Goal: Task Accomplishment & Management: Complete application form

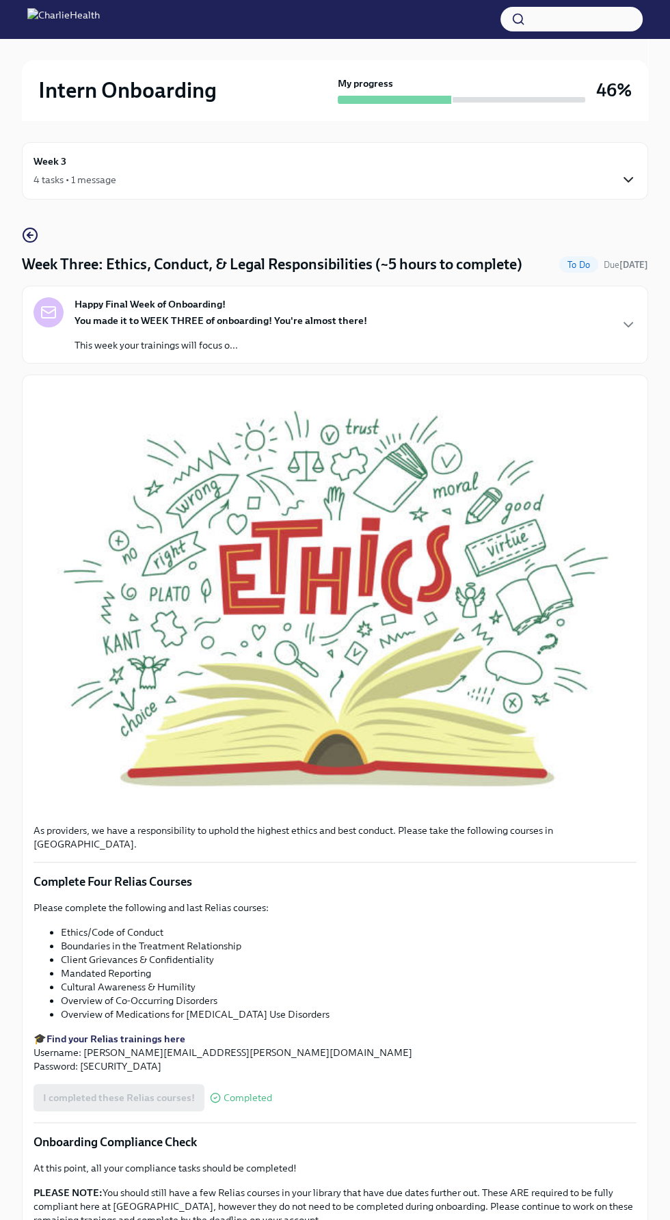
click at [627, 179] on icon "button" at bounding box center [628, 180] width 16 height 16
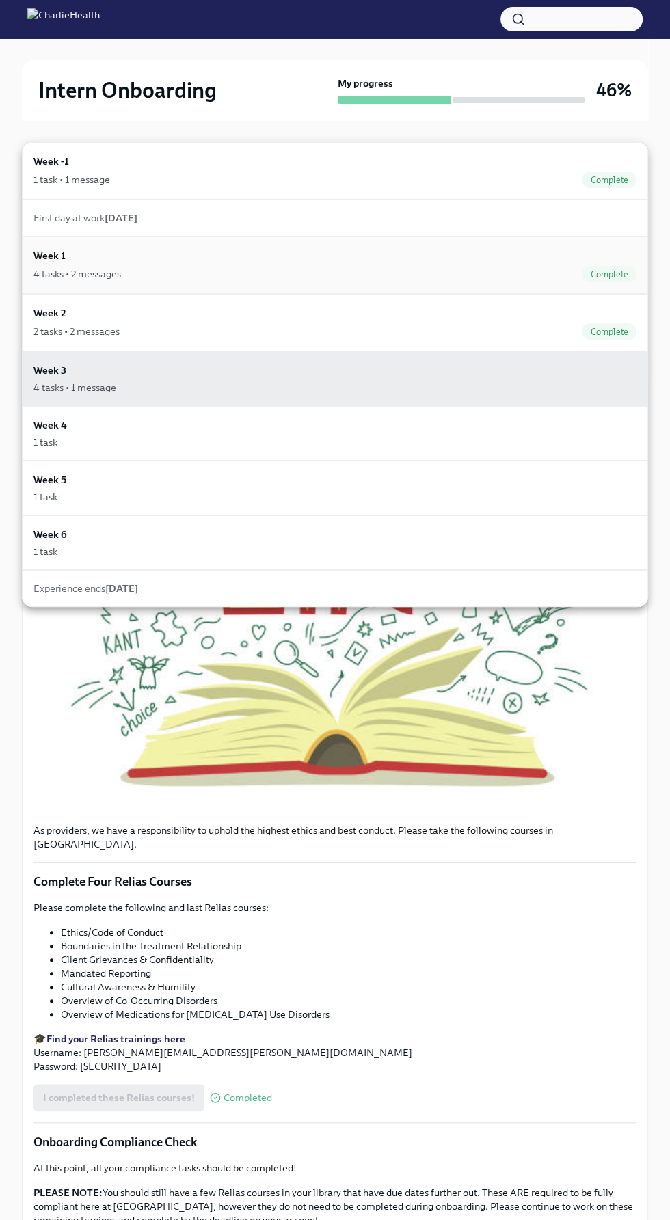
click at [167, 275] on div "4 tasks • 2 messages Complete" at bounding box center [334, 274] width 603 height 16
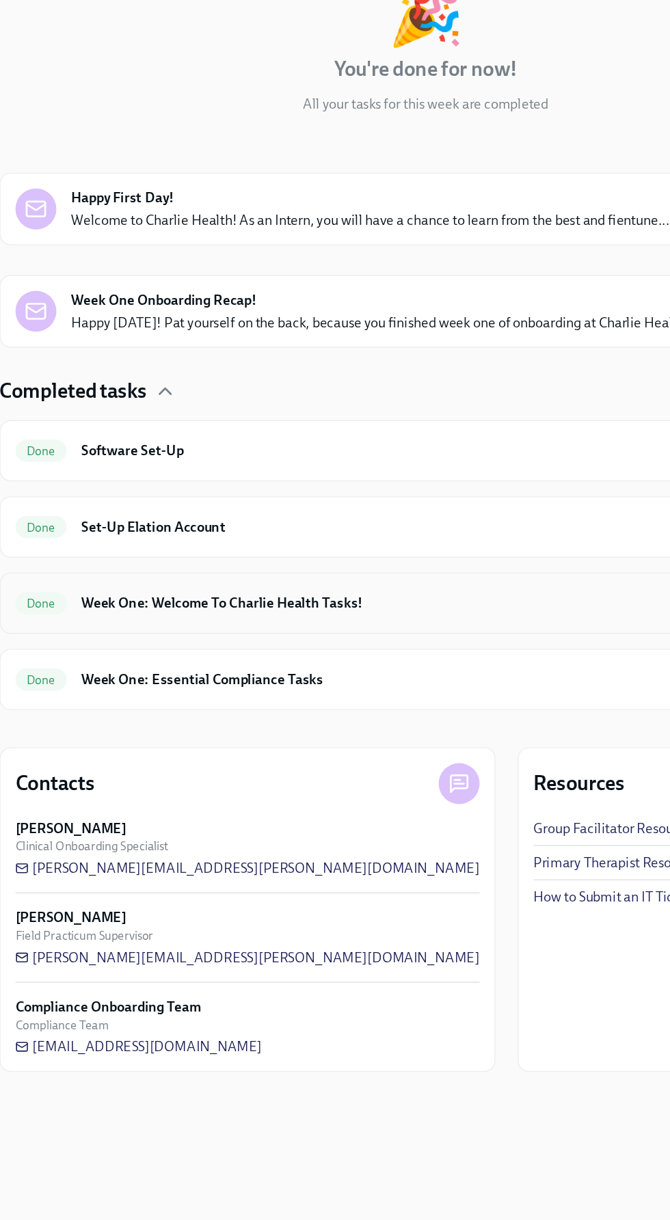
click at [409, 746] on h6 "Week One: Welcome To Charlie Health Tasks!" at bounding box center [318, 745] width 473 height 15
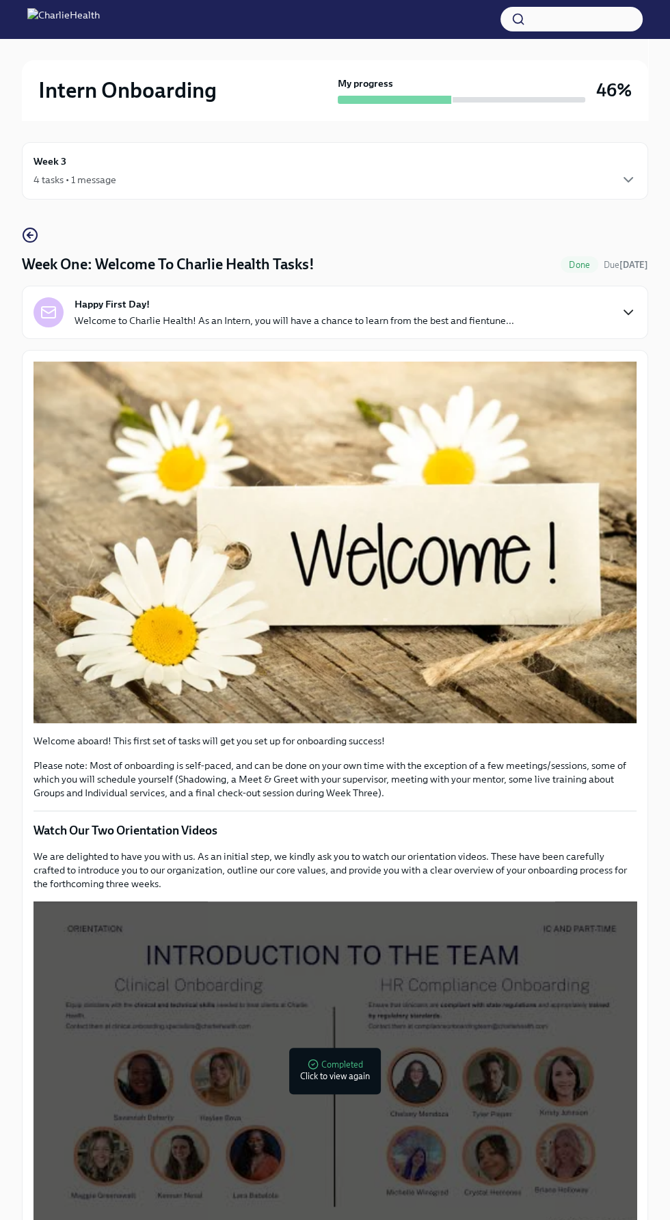
click at [627, 319] on icon "button" at bounding box center [628, 312] width 16 height 16
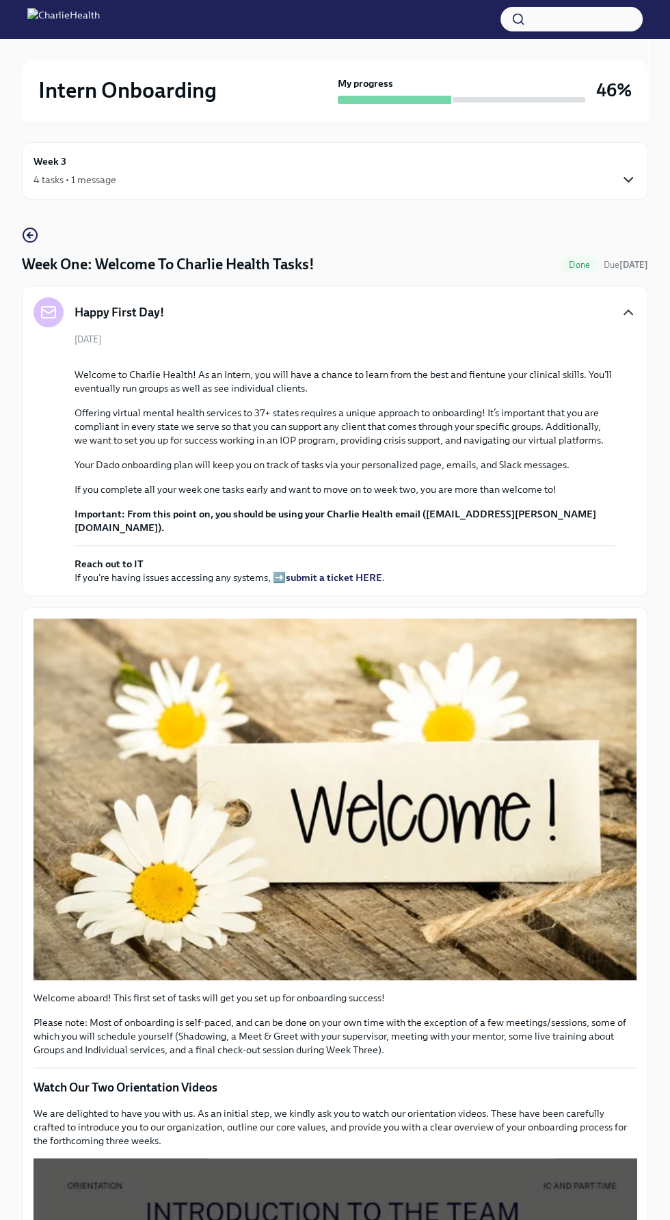
click at [627, 179] on icon "button" at bounding box center [628, 180] width 16 height 16
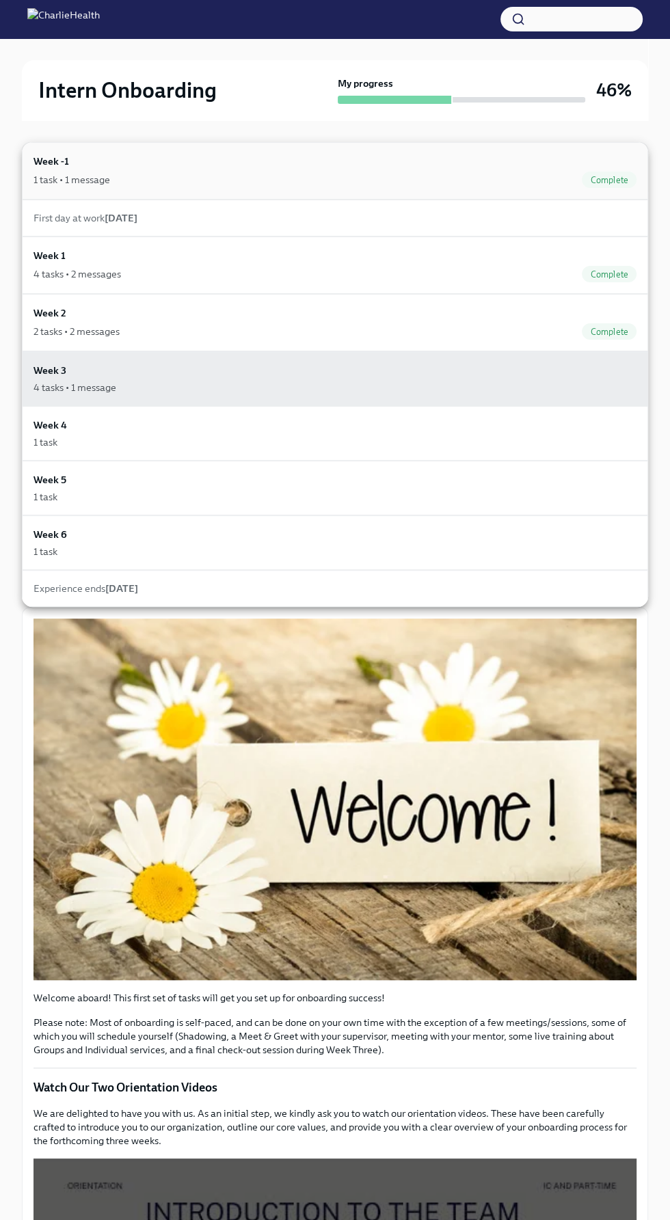
click at [593, 185] on div "Complete" at bounding box center [609, 180] width 55 height 16
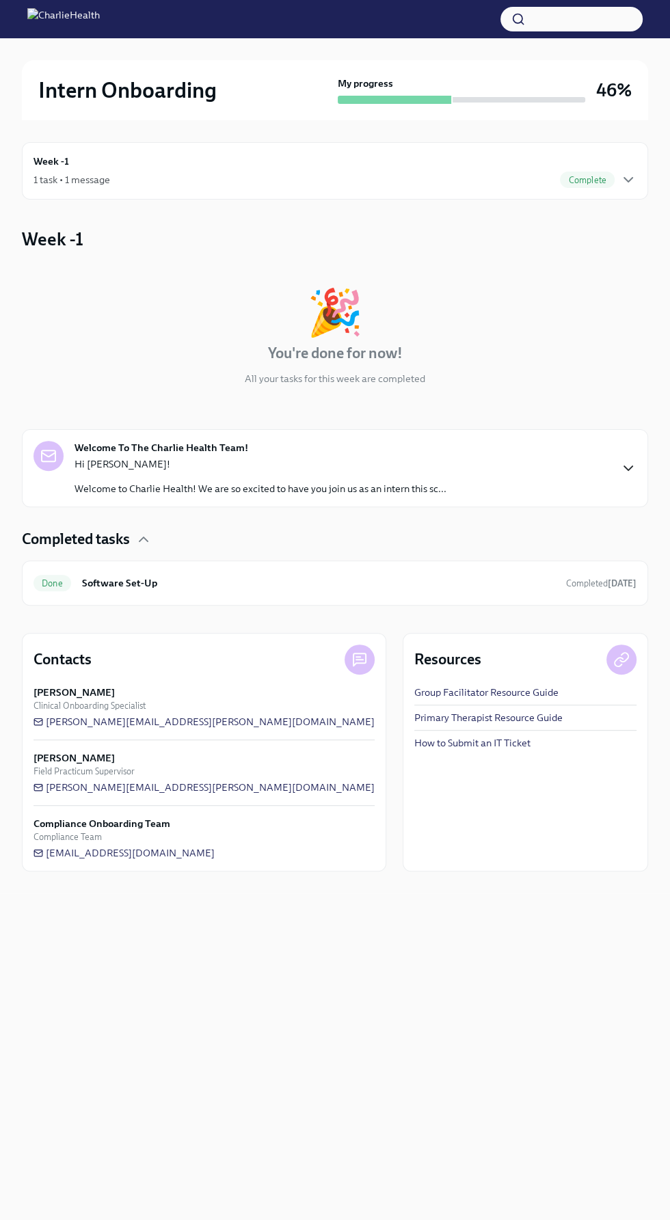
click at [627, 468] on icon "button" at bounding box center [628, 468] width 16 height 16
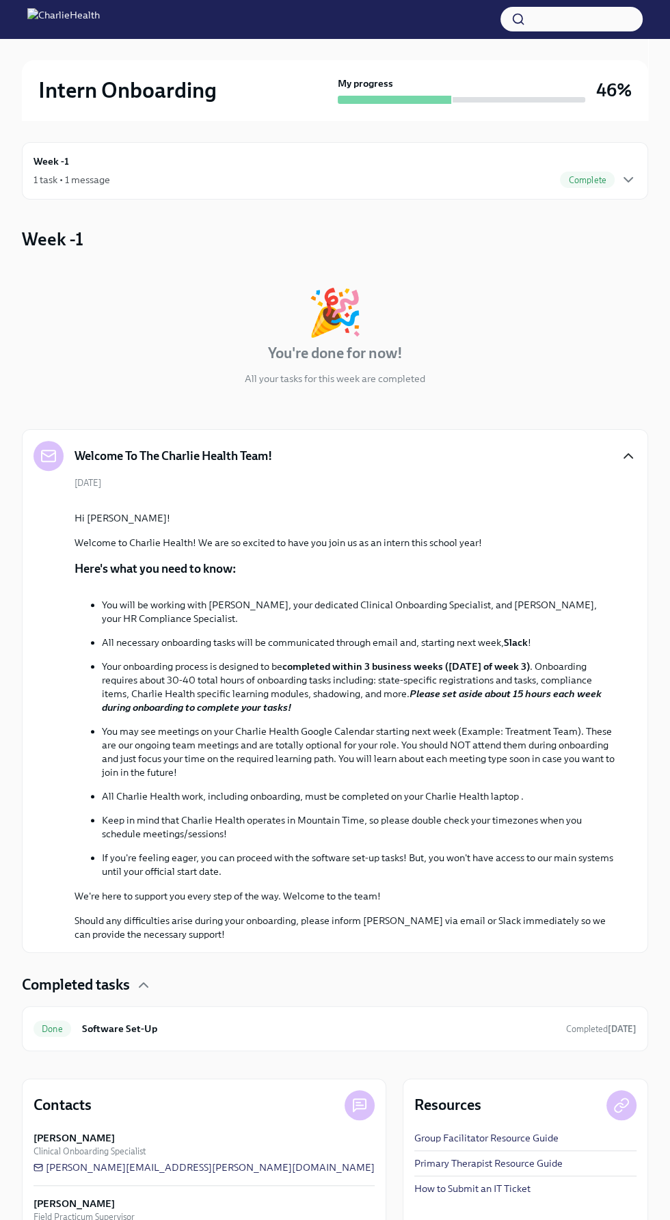
click at [609, 293] on div "🎉 You're done for now! All your tasks for this week are completed" at bounding box center [335, 338] width 626 height 96
click at [627, 185] on icon "button" at bounding box center [628, 180] width 16 height 16
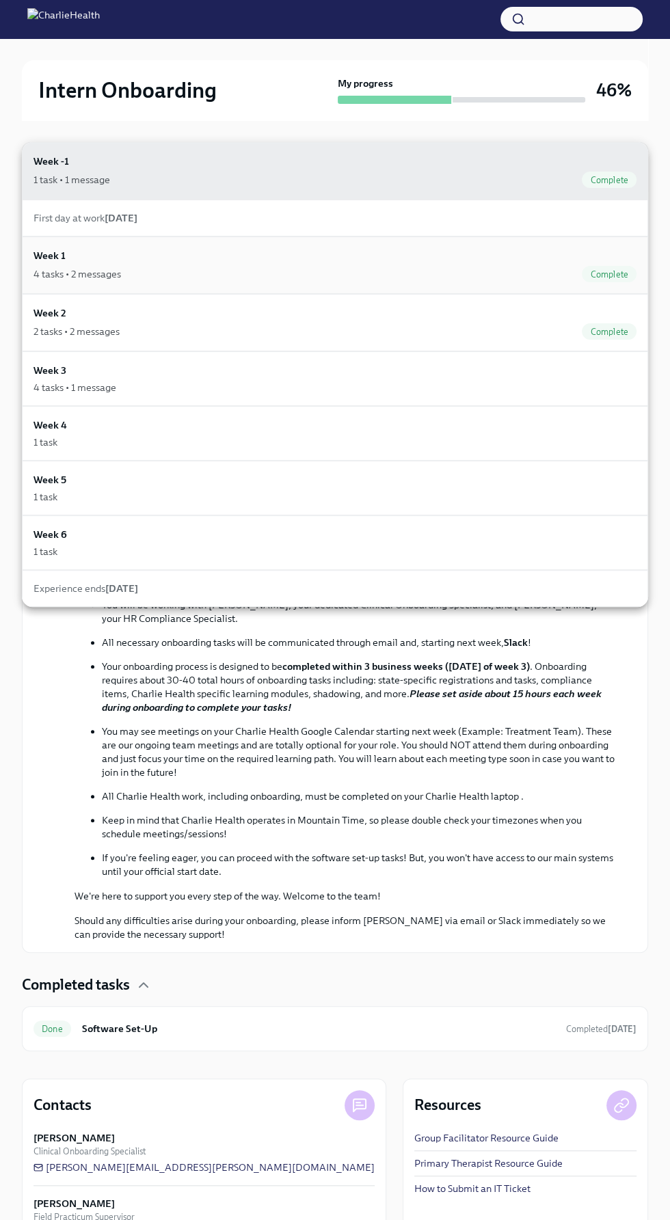
click at [152, 237] on div "Week 1 4 tasks • 2 messages Complete" at bounding box center [335, 264] width 626 height 57
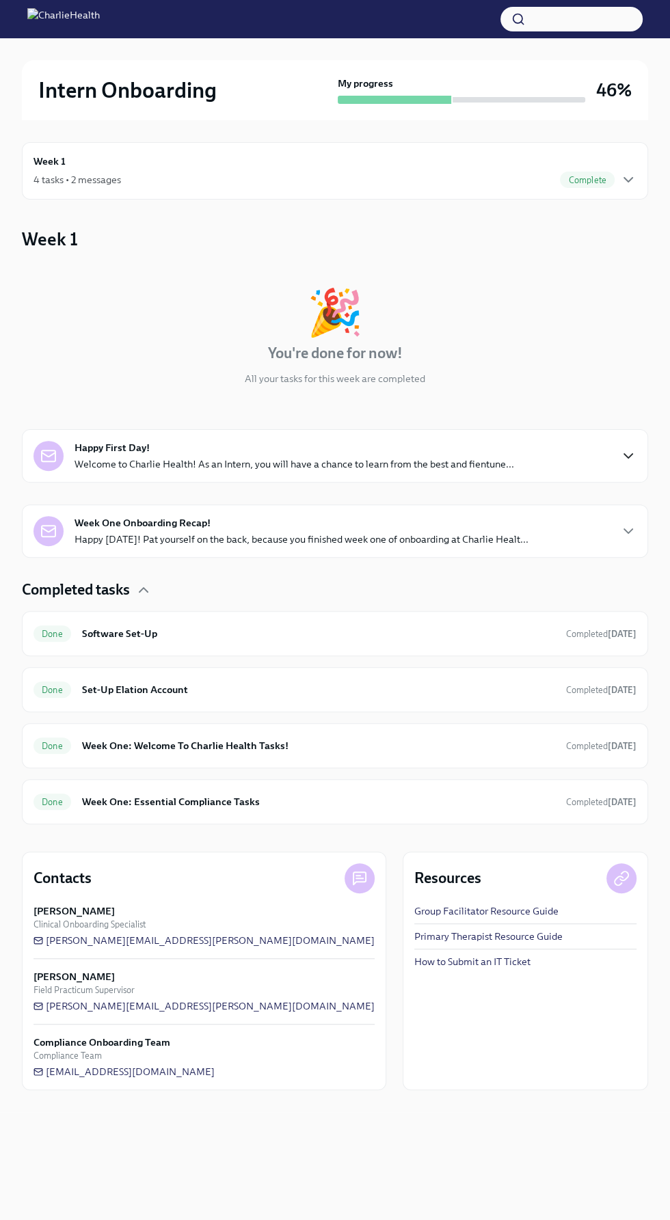
click at [627, 455] on icon "button" at bounding box center [628, 456] width 16 height 16
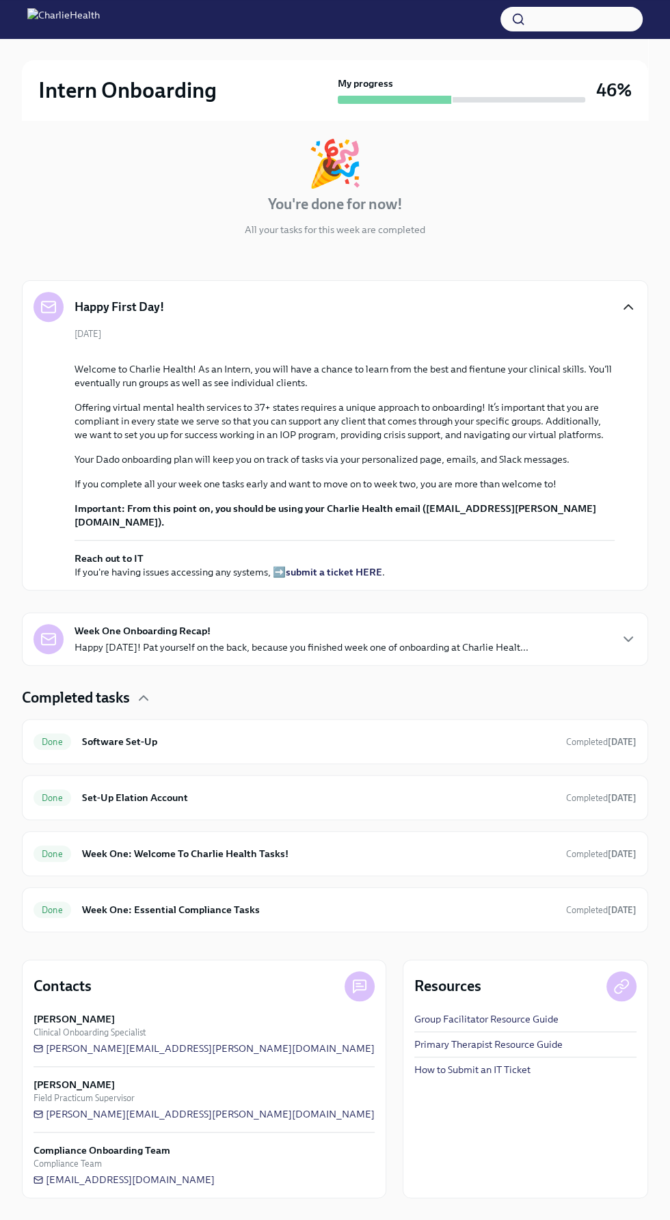
scroll to position [587, 0]
click at [630, 647] on icon "button" at bounding box center [628, 639] width 16 height 16
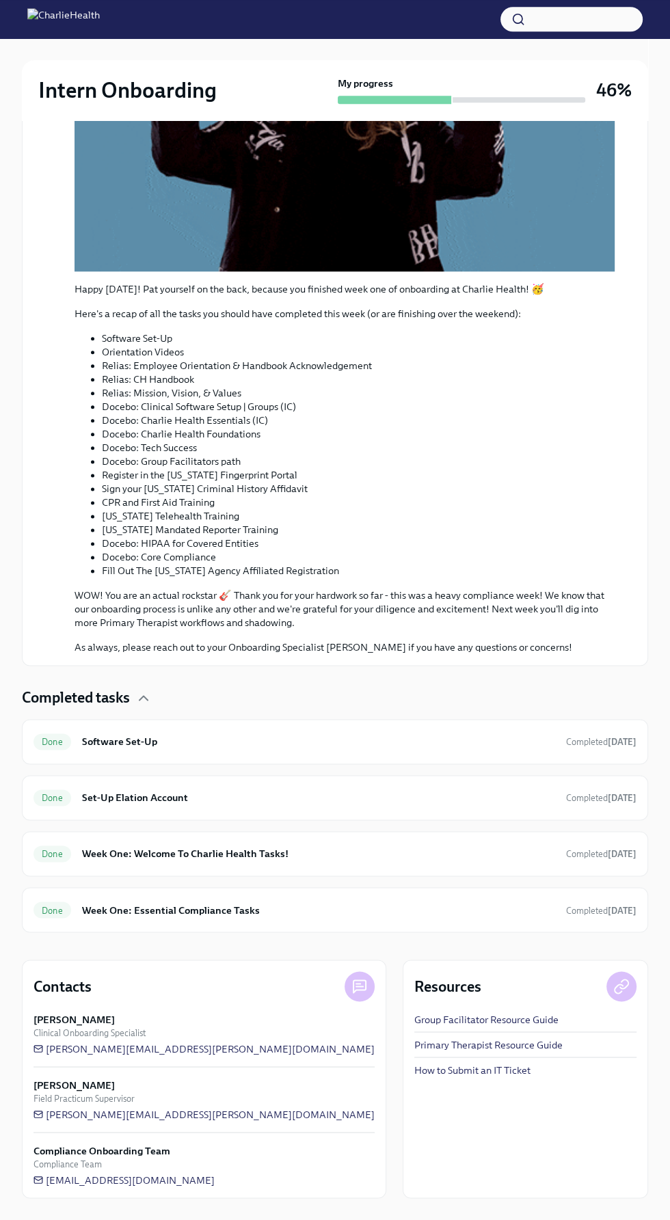
scroll to position [2124, 0]
click at [634, 915] on strong "[DATE]" at bounding box center [622, 910] width 29 height 10
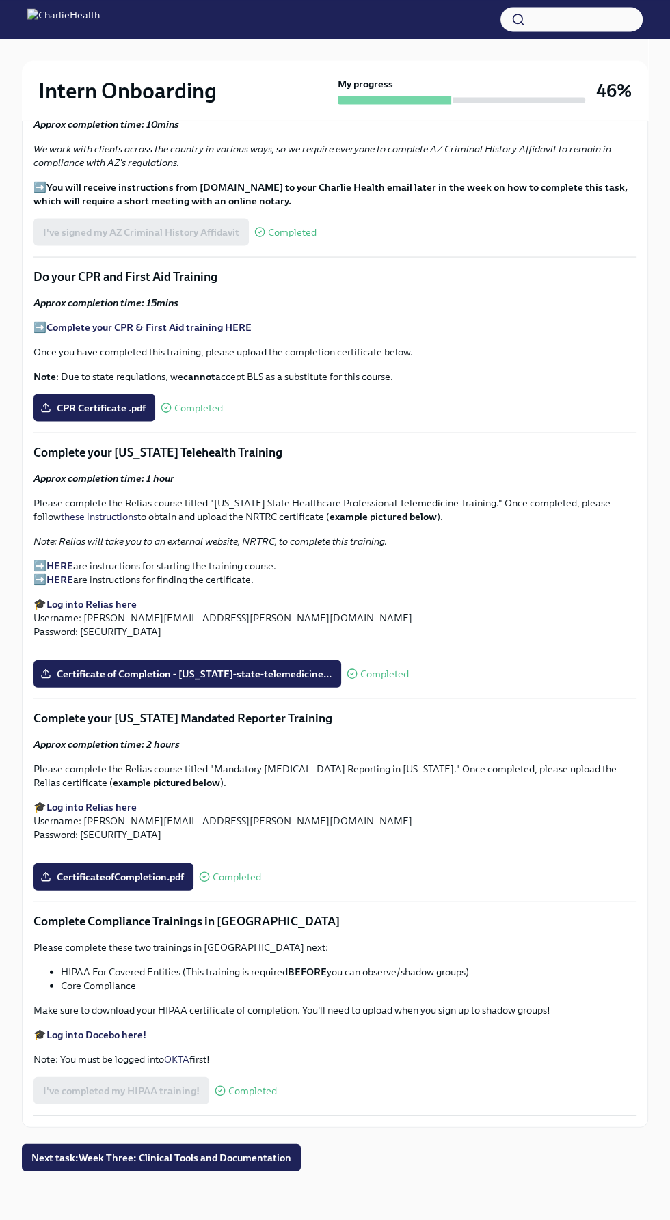
scroll to position [4782, 0]
click at [178, 28] on strong "Register in the AZ Fingerprint Portal here" at bounding box center [140, 22] width 189 height 12
